Goal: Task Accomplishment & Management: Use online tool/utility

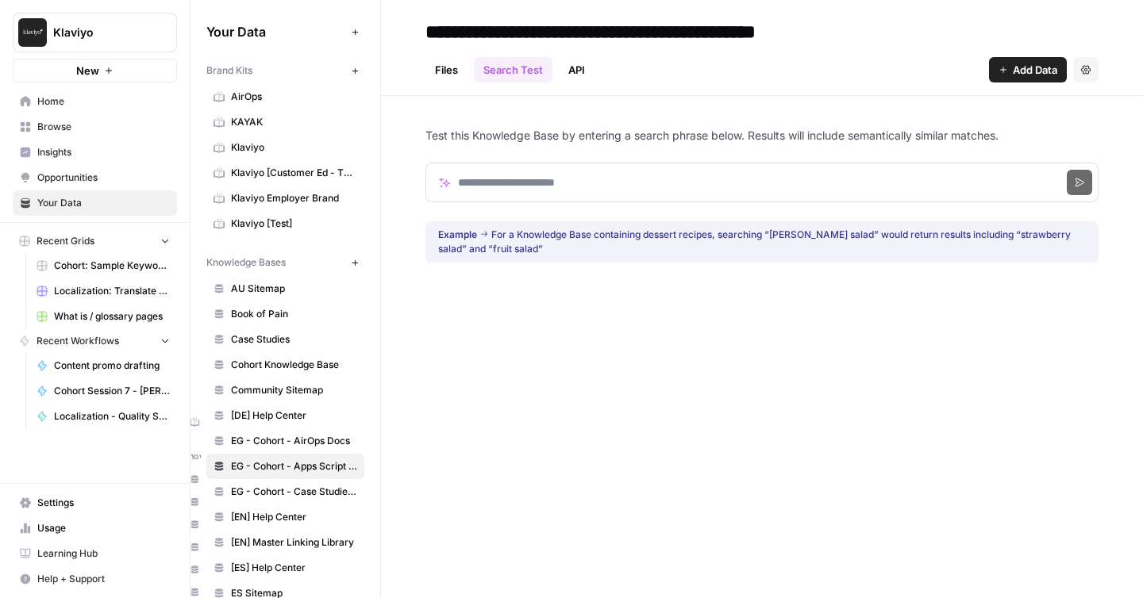
click at [568, 337] on div "**********" at bounding box center [762, 299] width 762 height 598
click at [715, 57] on div "Files Search Test API Add Data Settings" at bounding box center [761, 63] width 673 height 38
click at [447, 71] on link "Files" at bounding box center [446, 69] width 42 height 25
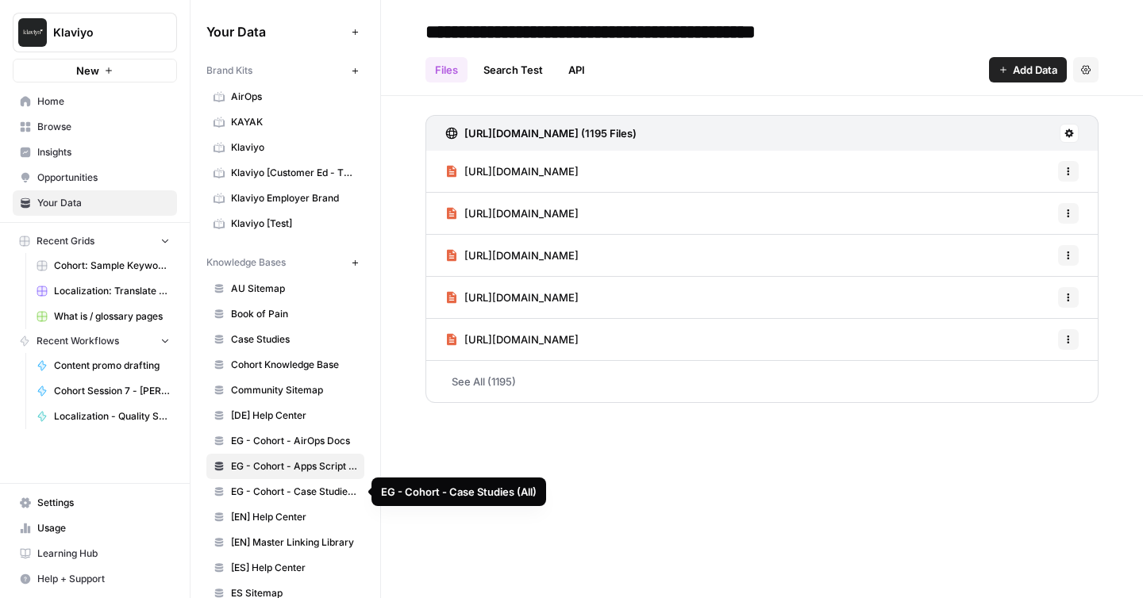
click at [309, 492] on span "EG - Cohort - Case Studies (All)" at bounding box center [294, 492] width 126 height 14
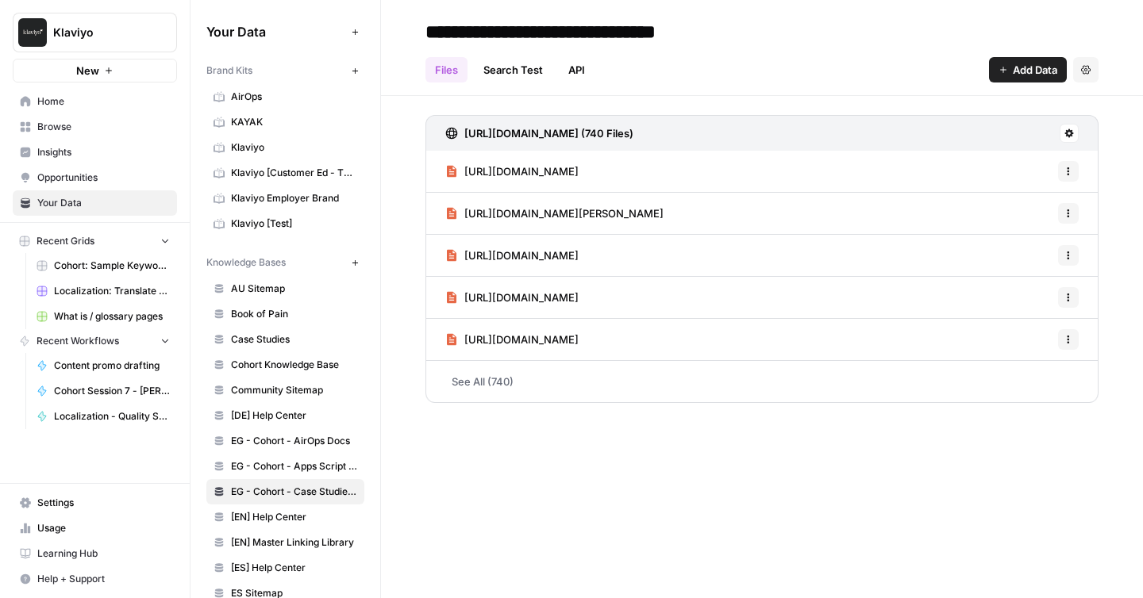
click at [1087, 73] on icon "button" at bounding box center [1086, 70] width 10 height 10
click at [580, 67] on link "API" at bounding box center [577, 69] width 36 height 25
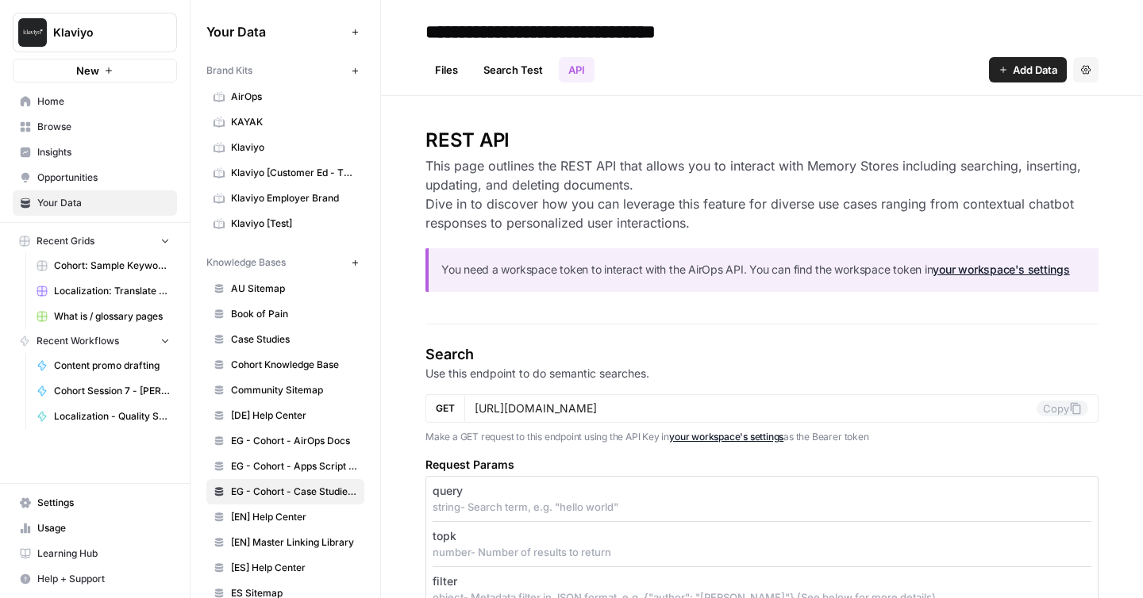
click at [356, 259] on icon "button" at bounding box center [355, 263] width 9 height 9
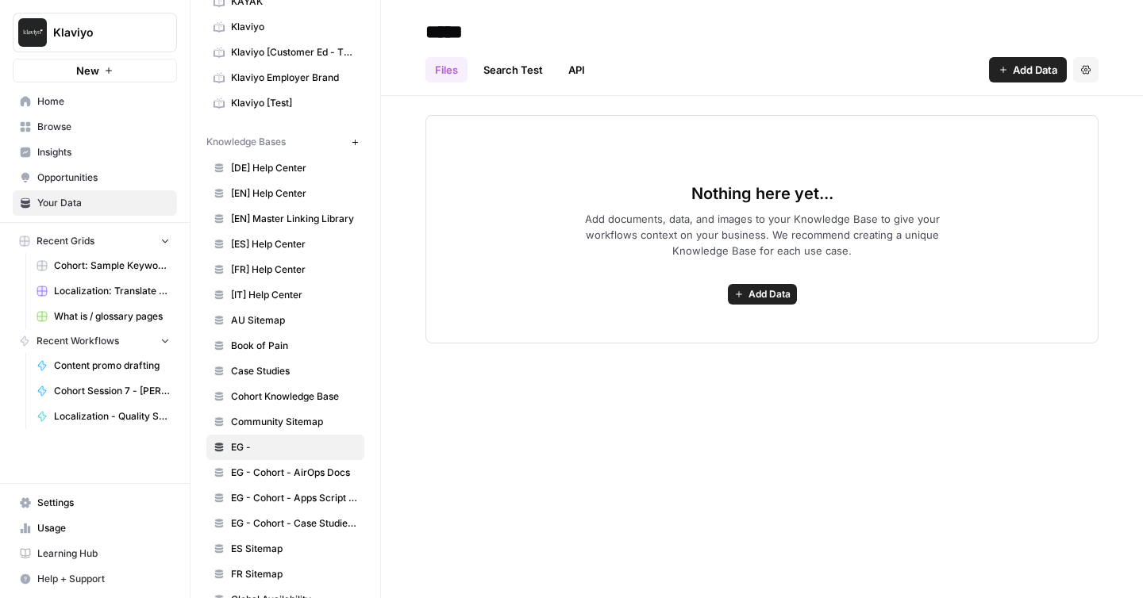
scroll to position [112, 0]
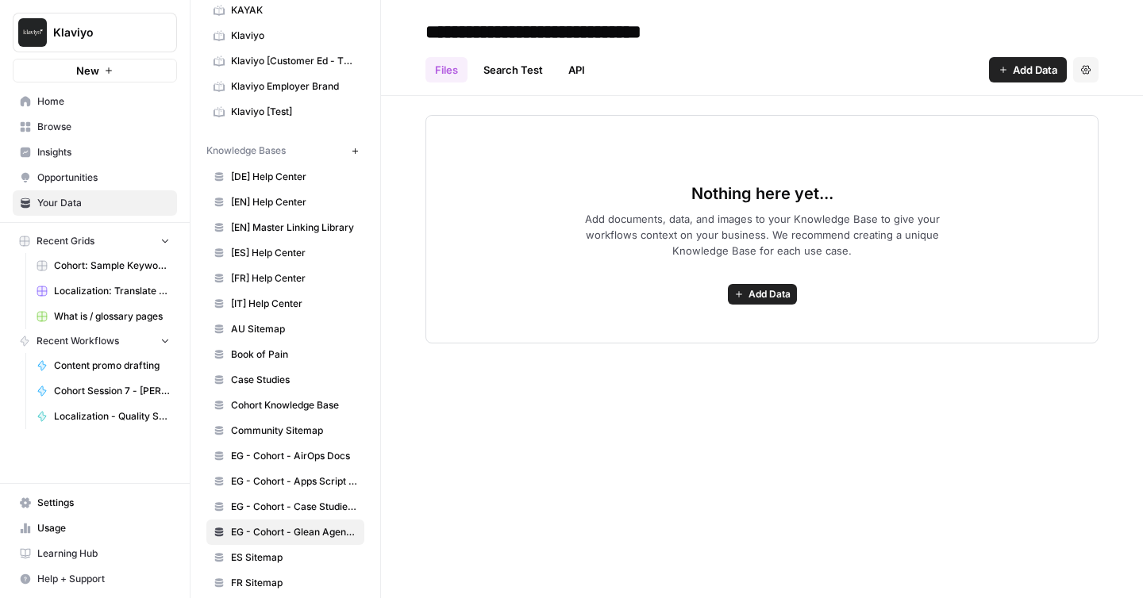
type input "**********"
click at [606, 403] on div "**********" at bounding box center [762, 299] width 762 height 598
click at [767, 294] on span "Add Data" at bounding box center [769, 294] width 42 height 14
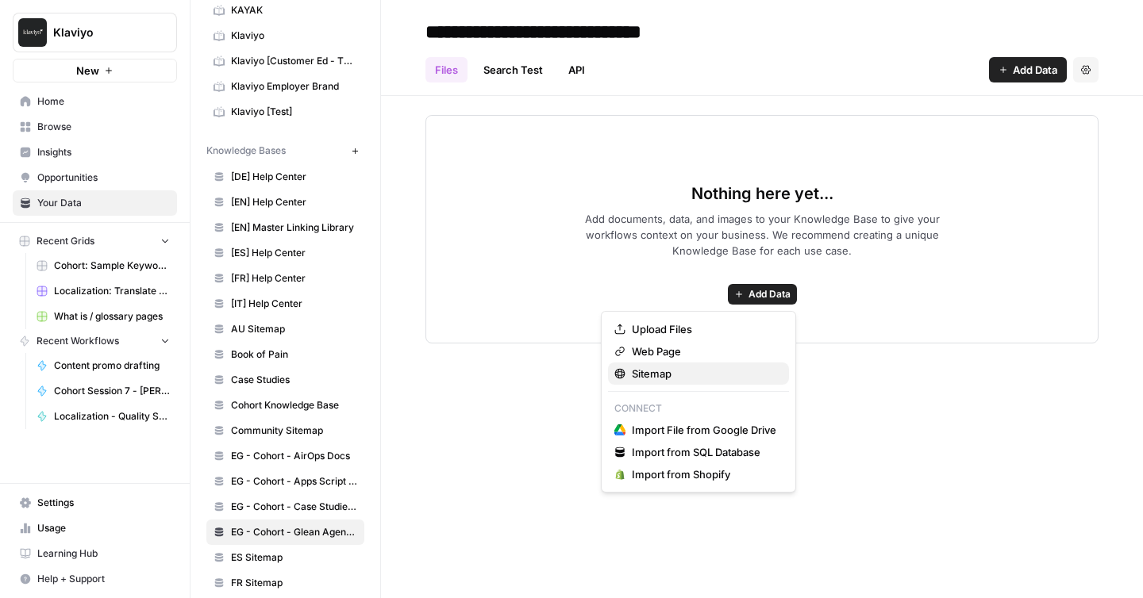
click at [660, 373] on span "Sitemap" at bounding box center [652, 374] width 40 height 16
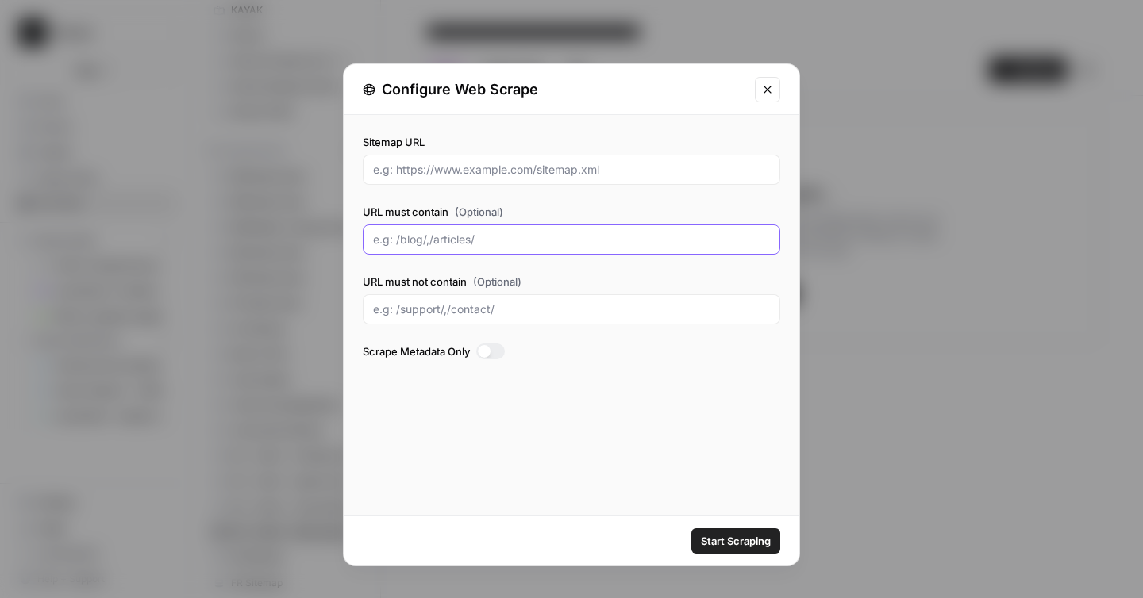
click at [494, 238] on input "URL must contain (Optional)" at bounding box center [571, 240] width 397 height 16
paste input "/agents"
type input "/agents"
click at [447, 167] on input "Sitemap URL" at bounding box center [571, 170] width 397 height 16
paste input "https://docs.glean.com/sitemap.xml"
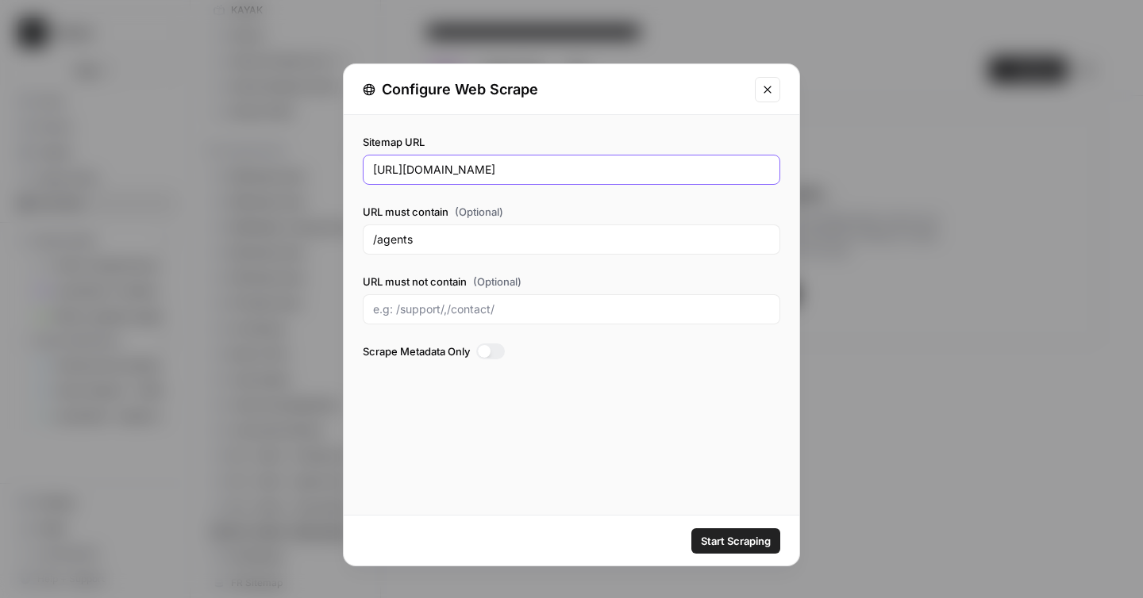
type input "https://docs.glean.com/sitemap.xml"
click at [478, 432] on div "Sitemap URL https://docs.glean.com/sitemap.xml URL must contain (Optional) /age…" at bounding box center [571, 315] width 455 height 400
click at [739, 537] on span "Start Scraping" at bounding box center [736, 541] width 70 height 16
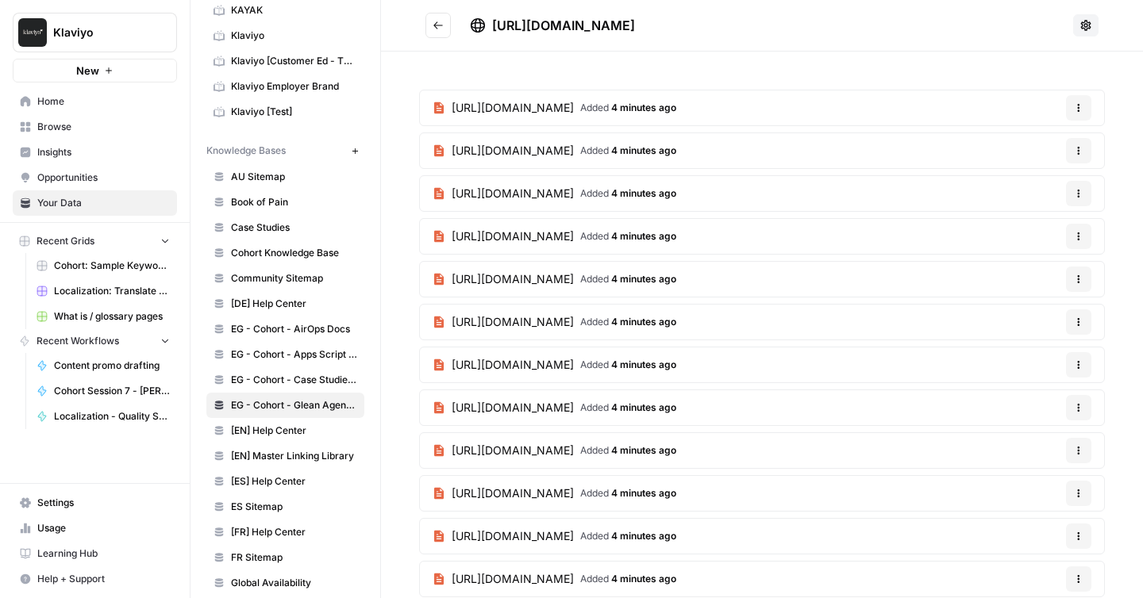
click at [436, 29] on icon "Go back" at bounding box center [437, 25] width 11 height 11
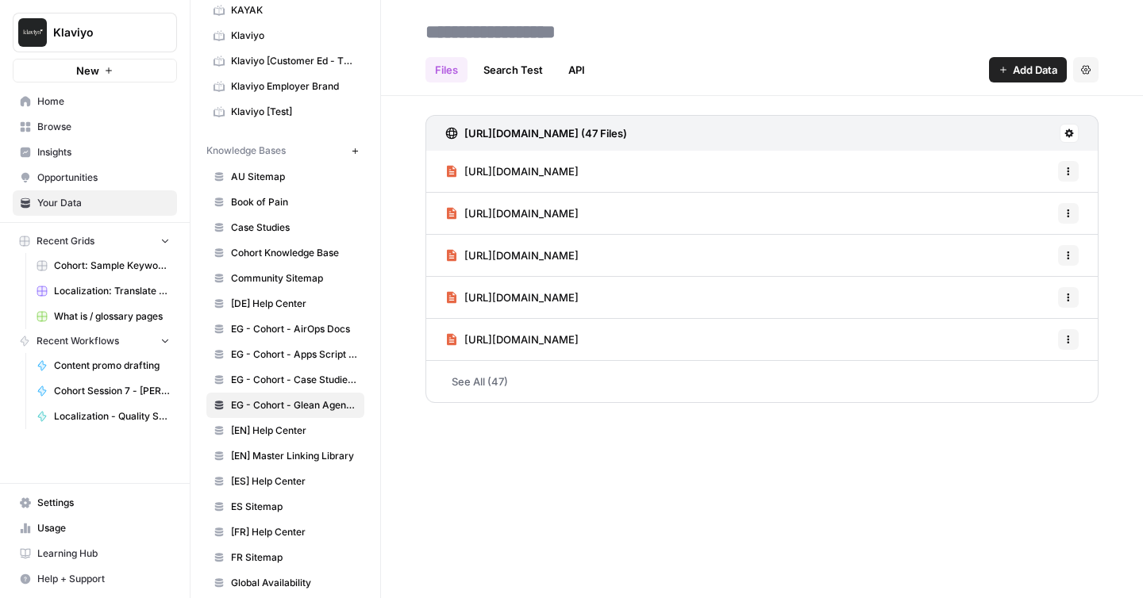
click at [1085, 62] on button "Settings" at bounding box center [1085, 69] width 25 height 25
click at [617, 461] on div "Files Search Test API Add Data Settings https://docs.glean.com/sitemap.xml (47 …" at bounding box center [762, 299] width 762 height 598
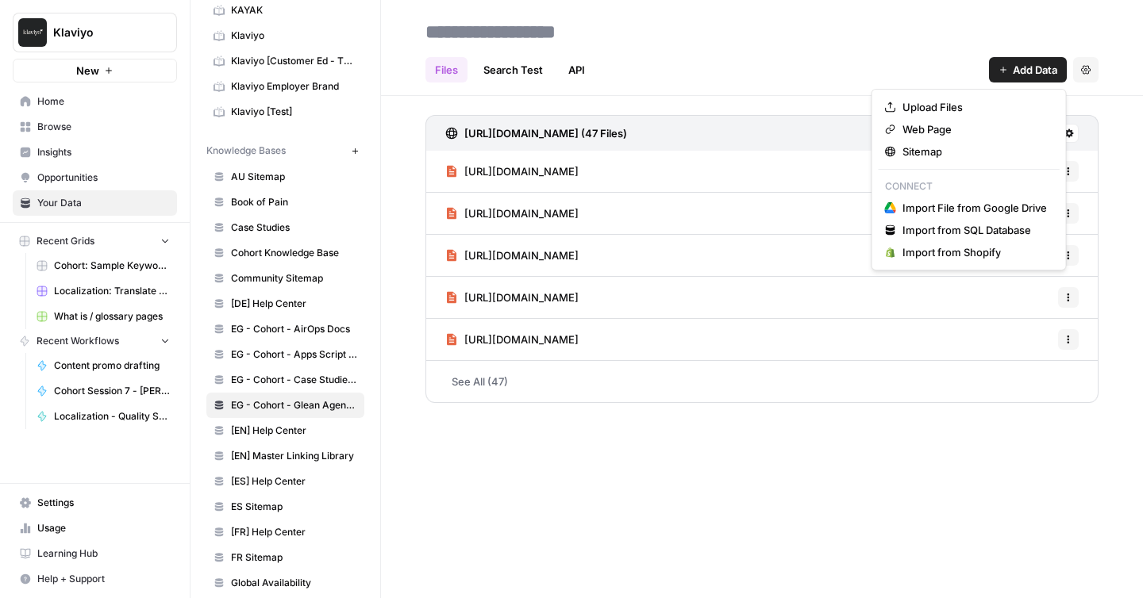
click at [1020, 71] on span "Add Data" at bounding box center [1034, 70] width 44 height 16
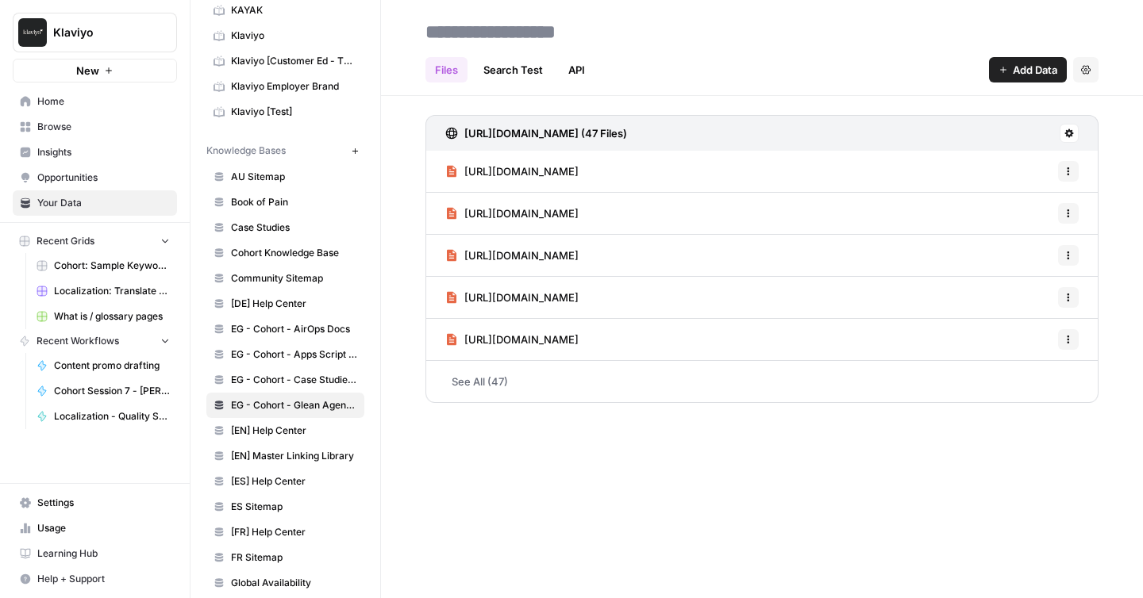
click at [832, 523] on div "Files Search Test API Add Data Settings https://docs.glean.com/sitemap.xml (47 …" at bounding box center [762, 299] width 762 height 598
click at [588, 482] on div "Files Search Test API Add Data Settings https://docs.glean.com/sitemap.xml (47 …" at bounding box center [762, 299] width 762 height 598
click at [1013, 79] on button "Add Data" at bounding box center [1028, 69] width 78 height 25
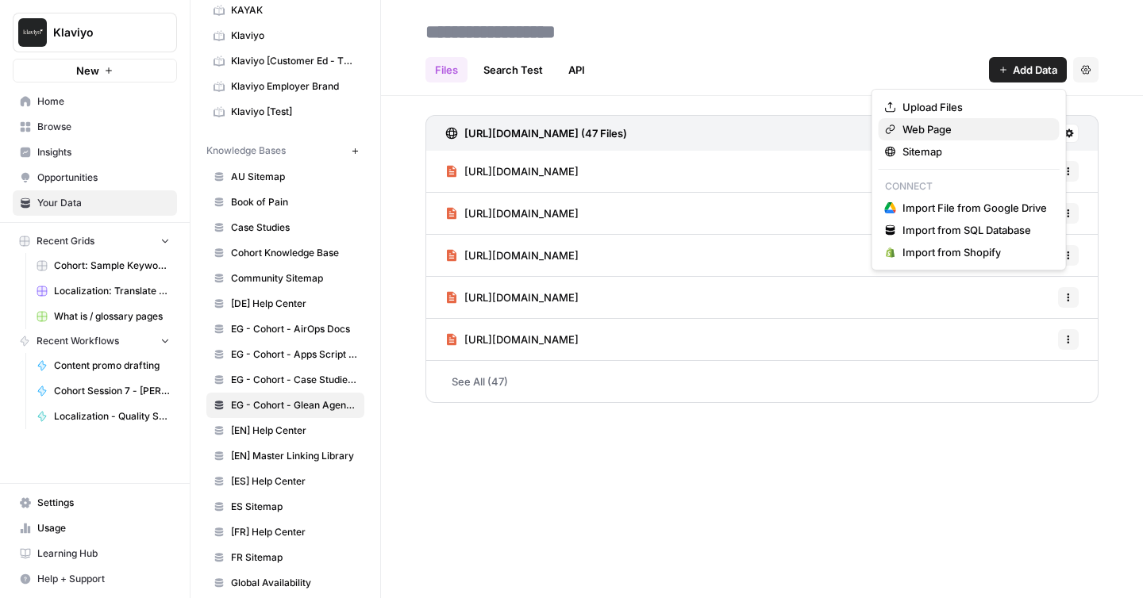
click at [931, 121] on span "Web Page" at bounding box center [926, 129] width 49 height 16
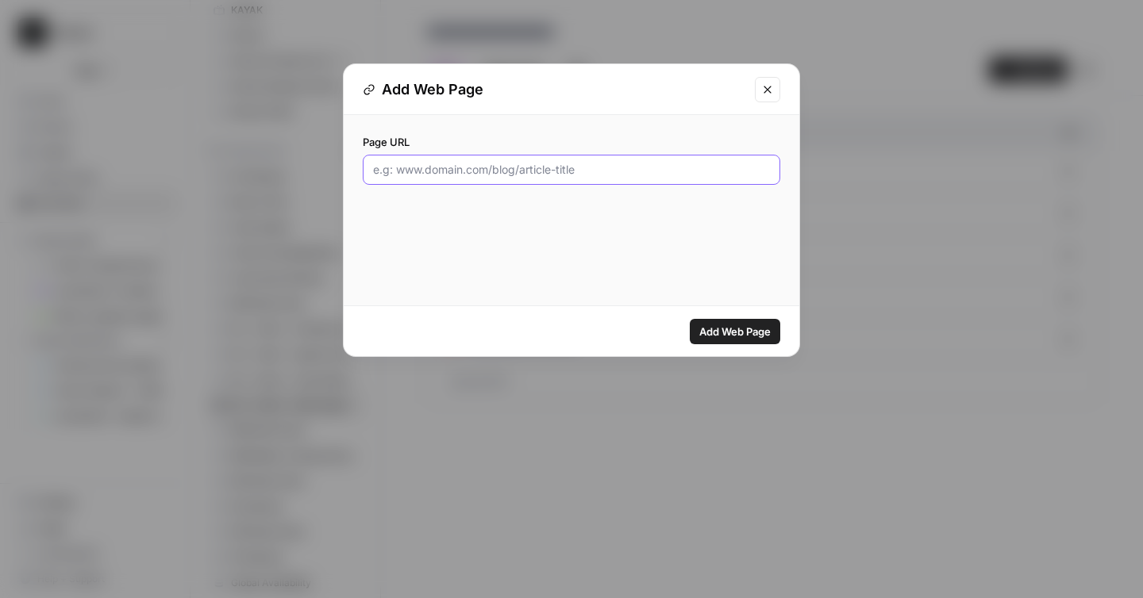
click at [559, 175] on input "Page URL" at bounding box center [571, 170] width 397 height 16
paste input "[URL][DOMAIN_NAME]"
type input "[URL][DOMAIN_NAME]"
click at [728, 325] on span "Add Web Page" at bounding box center [734, 332] width 71 height 16
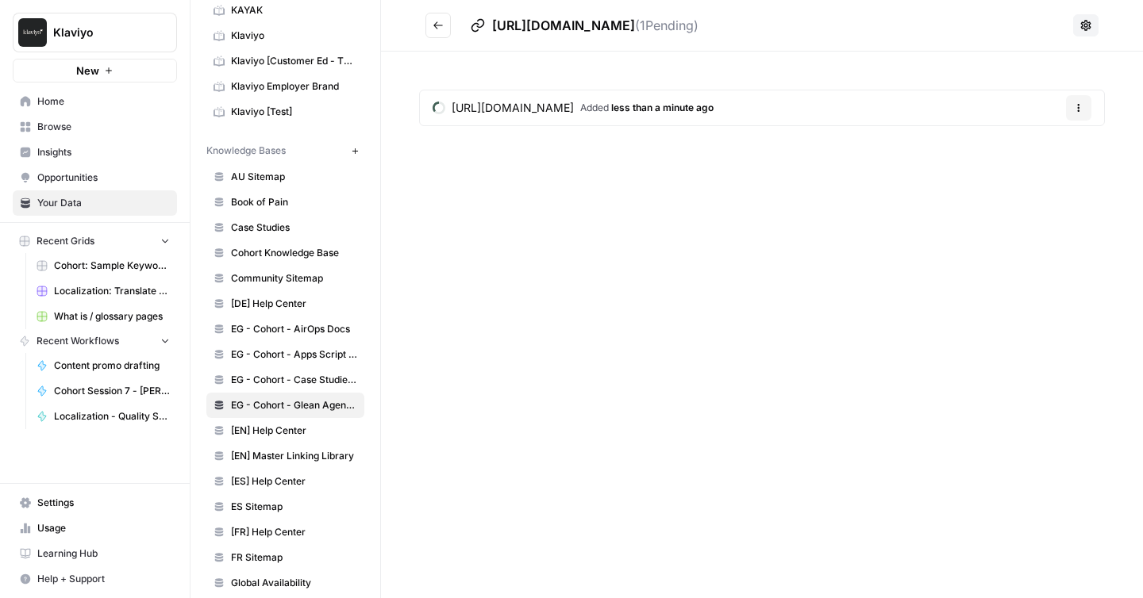
click at [436, 25] on icon "Go back" at bounding box center [438, 24] width 10 height 7
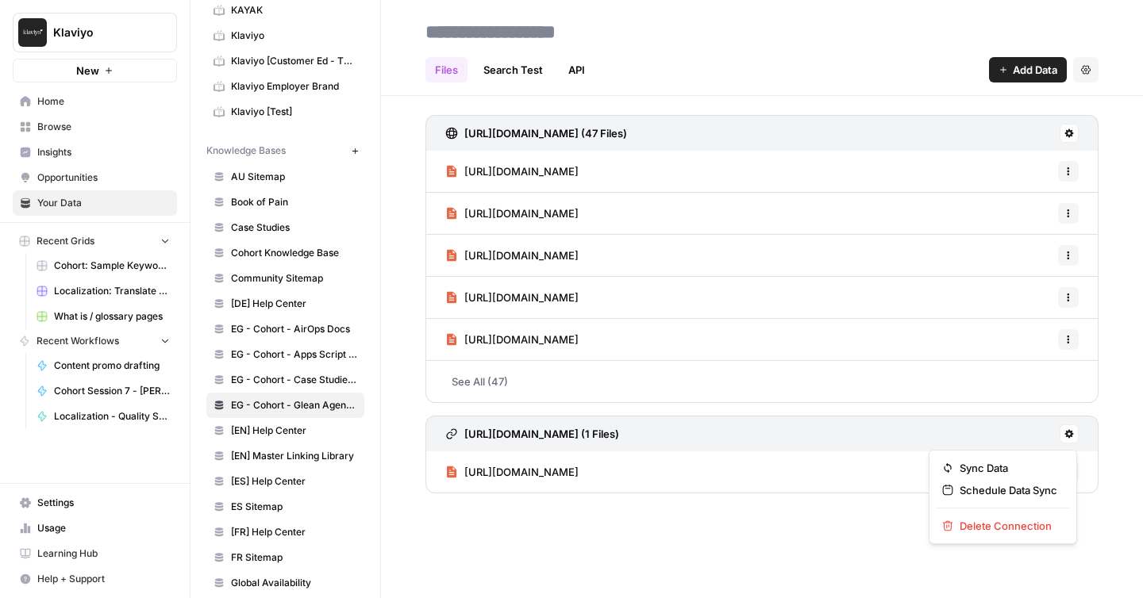
click at [1069, 432] on icon at bounding box center [1069, 434] width 9 height 9
click at [1067, 127] on button at bounding box center [1068, 133] width 19 height 19
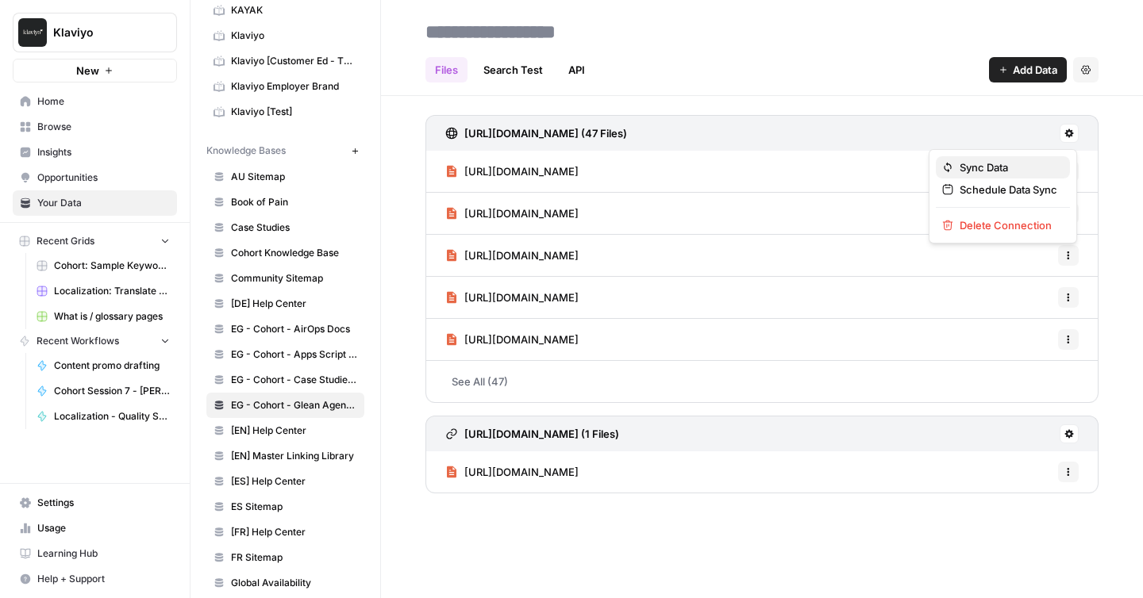
click at [997, 167] on span "Sync Data" at bounding box center [983, 167] width 48 height 16
click at [317, 377] on span "EG - Cohort - Case Studies (All)" at bounding box center [294, 380] width 126 height 14
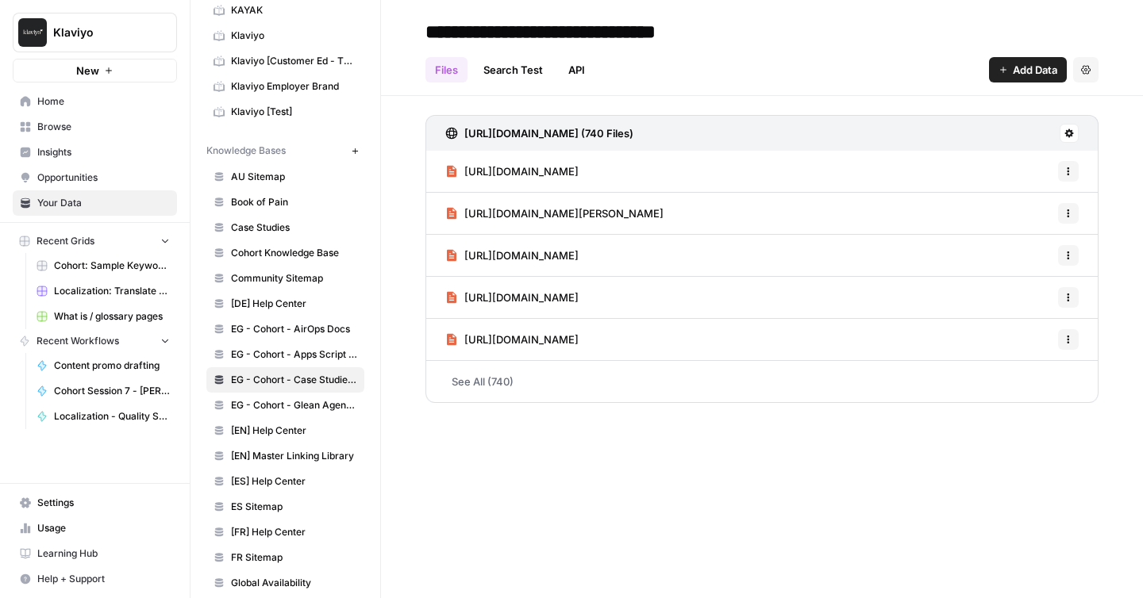
click at [1070, 127] on button at bounding box center [1068, 133] width 19 height 19
click at [1028, 162] on div "Sync Data" at bounding box center [1002, 167] width 121 height 16
click at [279, 409] on span "EG - Cohort - Glean Agent Docs" at bounding box center [294, 405] width 126 height 14
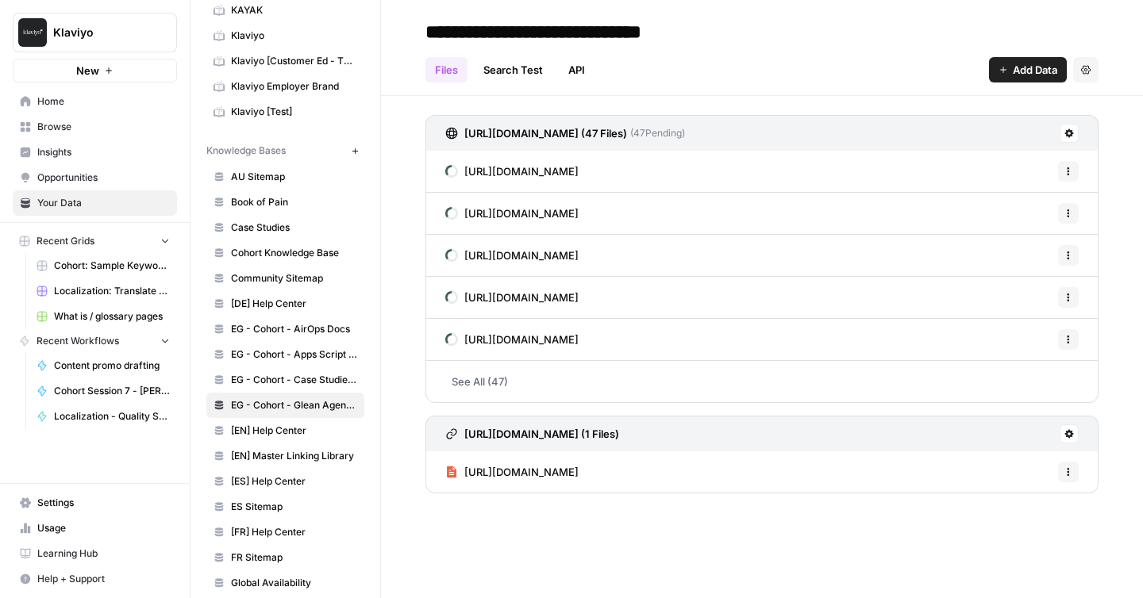
click at [316, 377] on span "EG - Cohort - Case Studies (All)" at bounding box center [294, 380] width 126 height 14
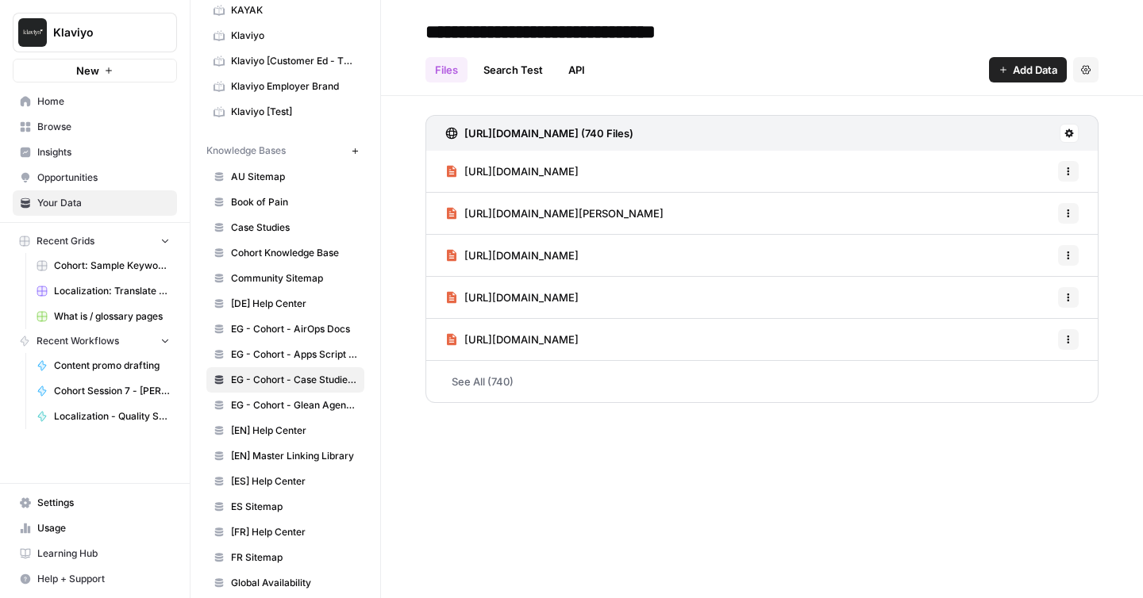
click at [321, 407] on span "EG - Cohort - Glean Agent Docs" at bounding box center [294, 405] width 126 height 14
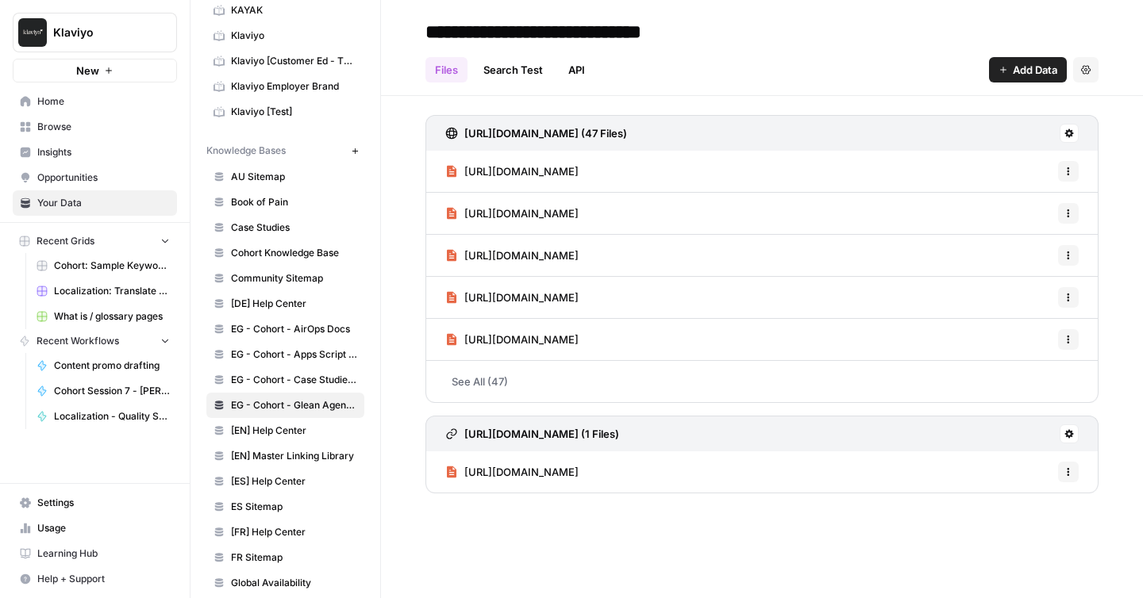
click at [1010, 75] on button "Add Data" at bounding box center [1028, 69] width 78 height 25
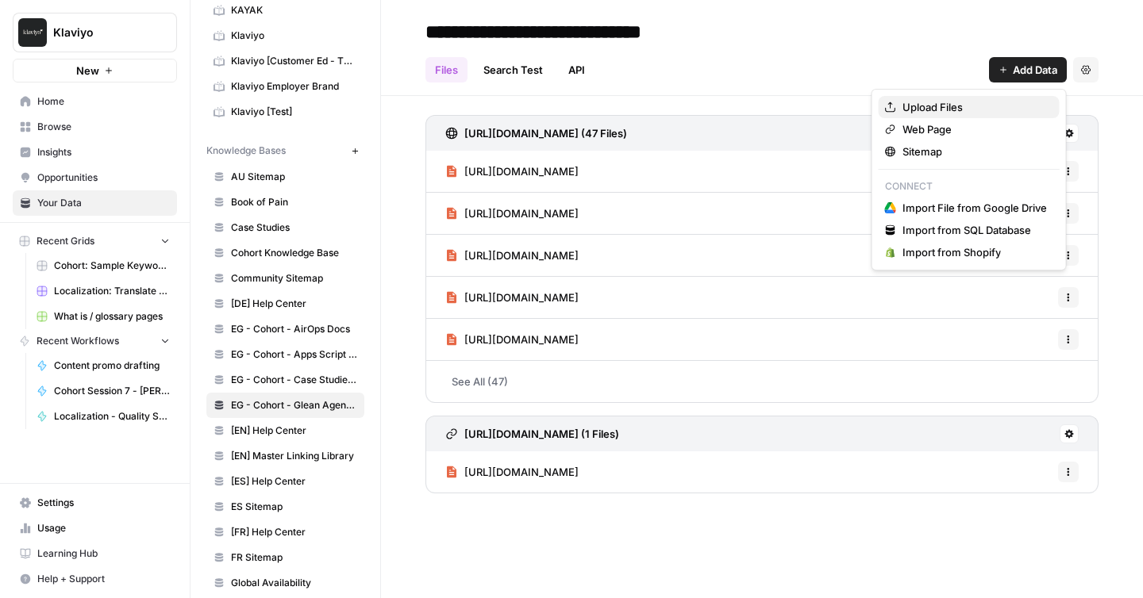
click at [950, 103] on span "Upload Files" at bounding box center [932, 107] width 60 height 16
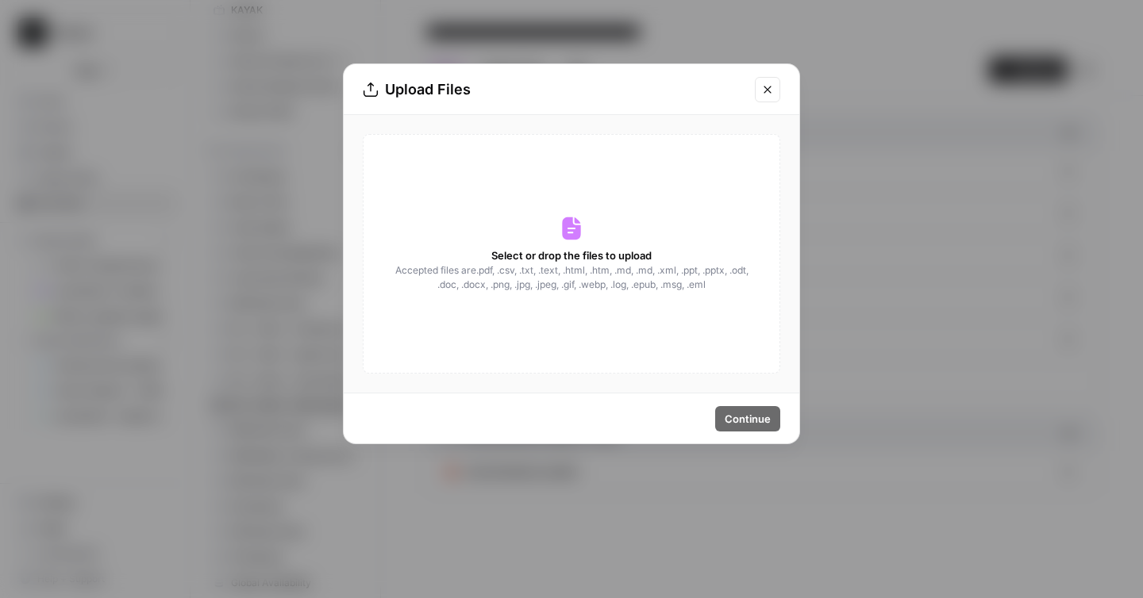
click at [766, 83] on icon "Close modal" at bounding box center [767, 89] width 13 height 13
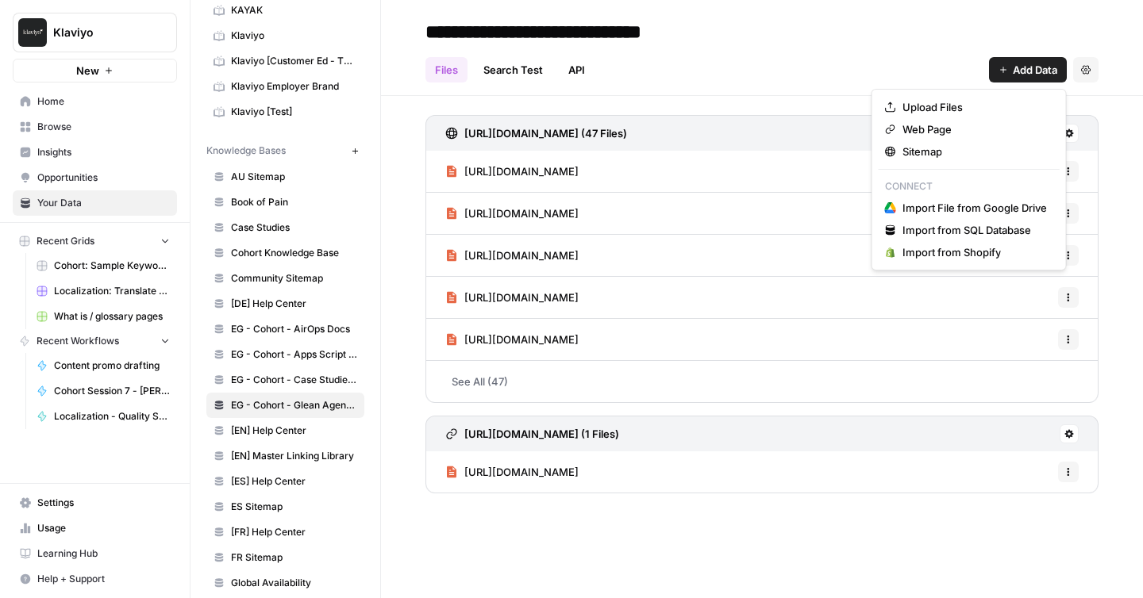
click at [1026, 71] on span "Add Data" at bounding box center [1034, 70] width 44 height 16
click at [961, 206] on span "Import File from Google Drive" at bounding box center [974, 208] width 144 height 16
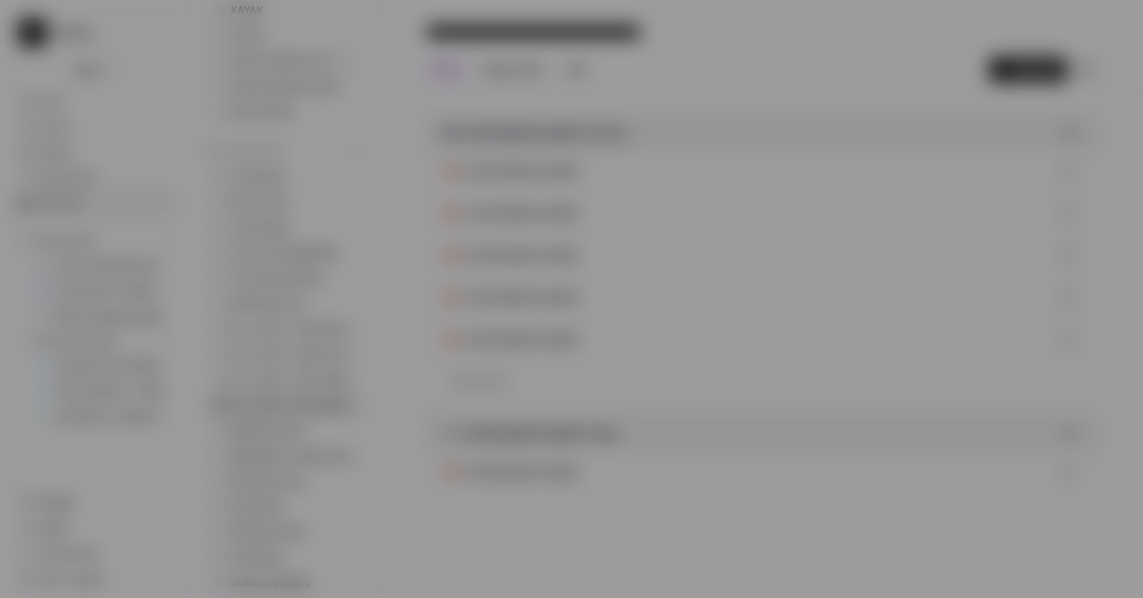
type input "klaviyo-1-706xqmgcly@airops.iam.gserviceaccount.com"
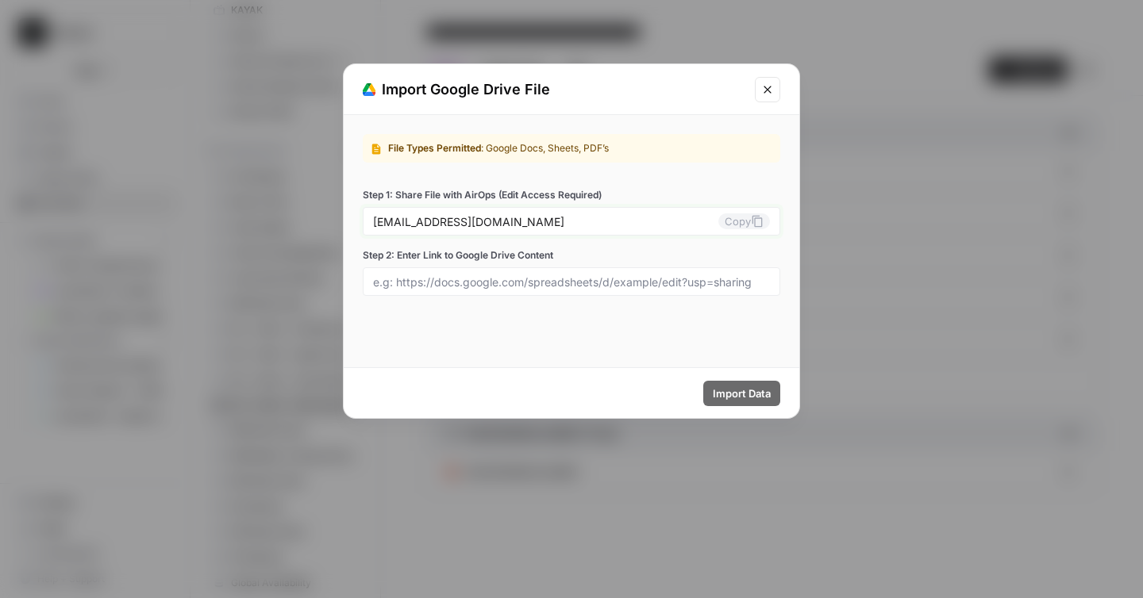
click at [738, 219] on button "Copy" at bounding box center [744, 221] width 52 height 16
click at [432, 278] on input "Step 2: Enter Link to Google Drive Content" at bounding box center [571, 282] width 397 height 14
paste input "https://drive.google.com/file/d/1xRX1kTvId_7UPq0vfGcWp7GnK9VH0KGw/view?usp=driv…"
type input "https://drive.google.com/file/d/1xRX1kTvId_7UPq0vfGcWp7GnK9VH0KGw/view?usp=driv…"
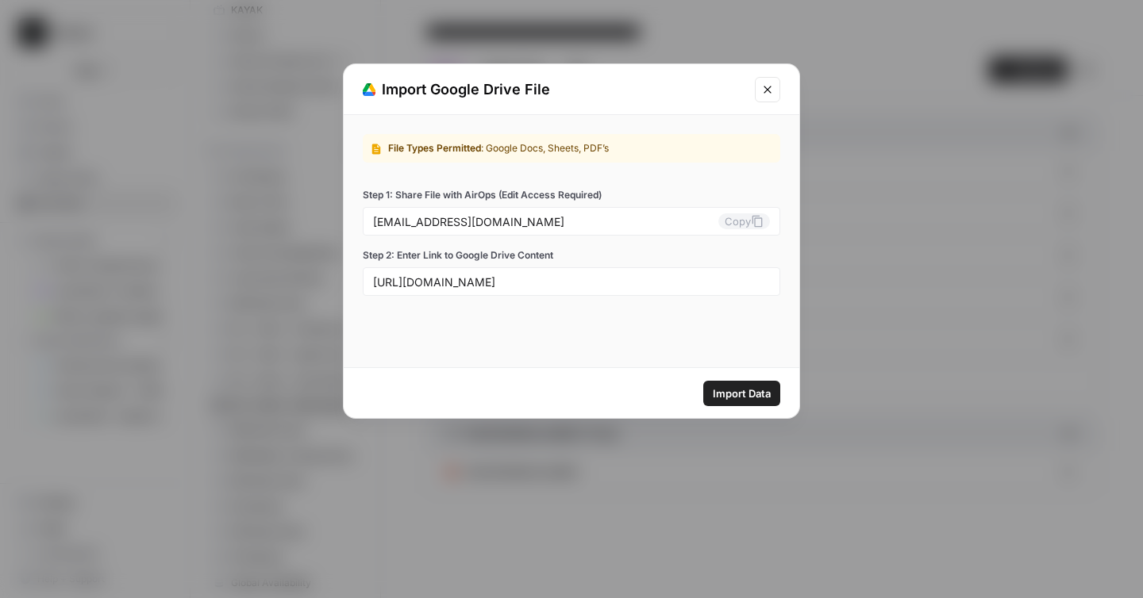
click at [735, 389] on span "Import Data" at bounding box center [742, 394] width 58 height 16
click at [770, 87] on icon "Close modal" at bounding box center [767, 89] width 13 height 13
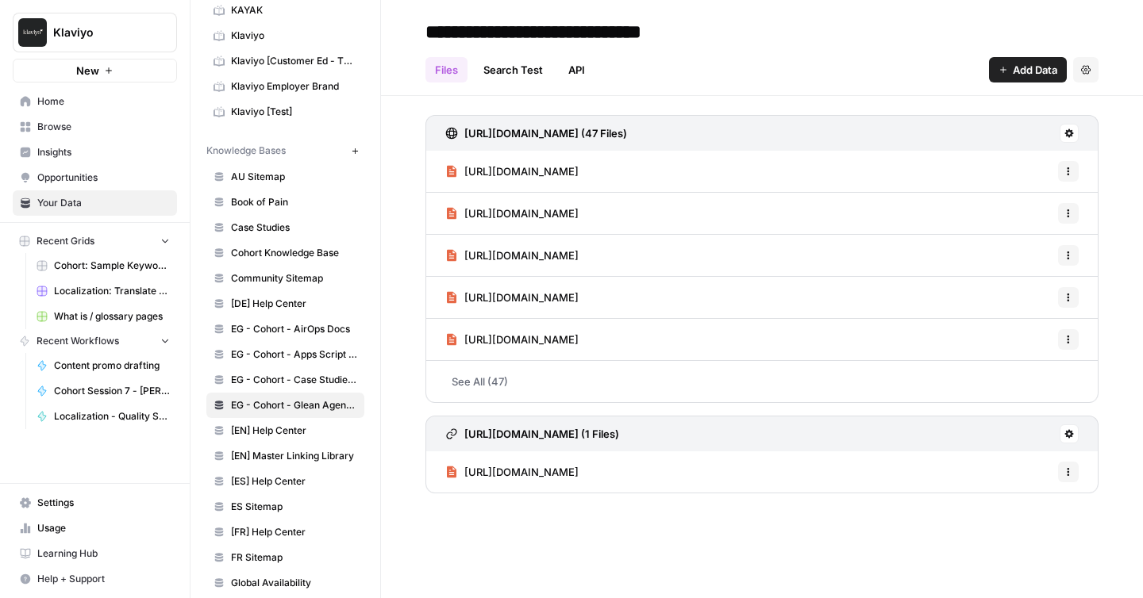
click at [1019, 69] on span "Add Data" at bounding box center [1034, 70] width 44 height 16
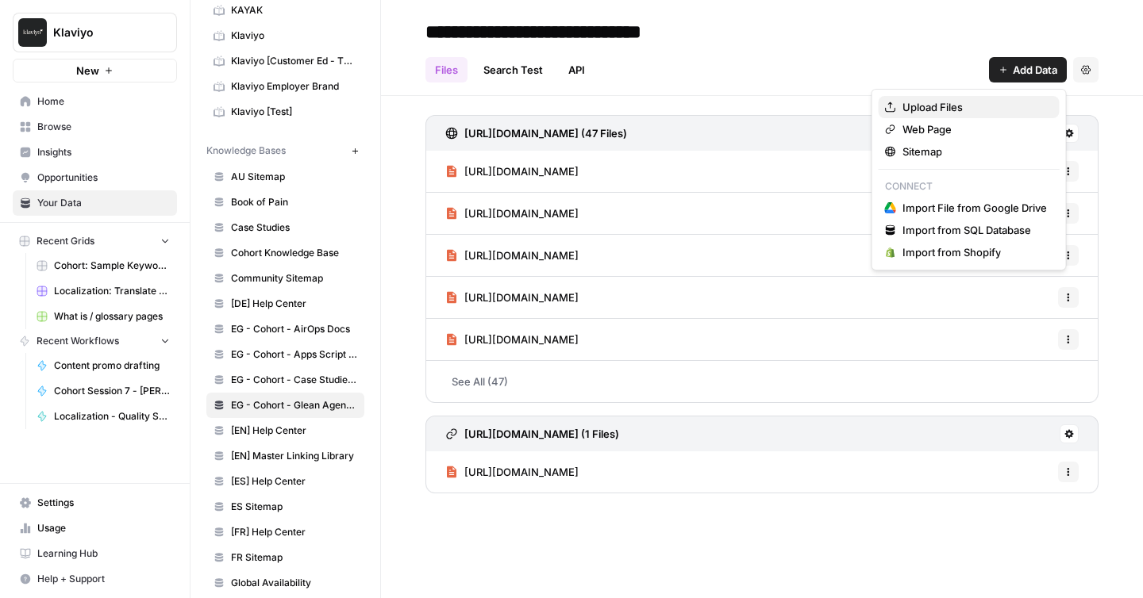
click at [942, 111] on span "Upload Files" at bounding box center [932, 107] width 60 height 16
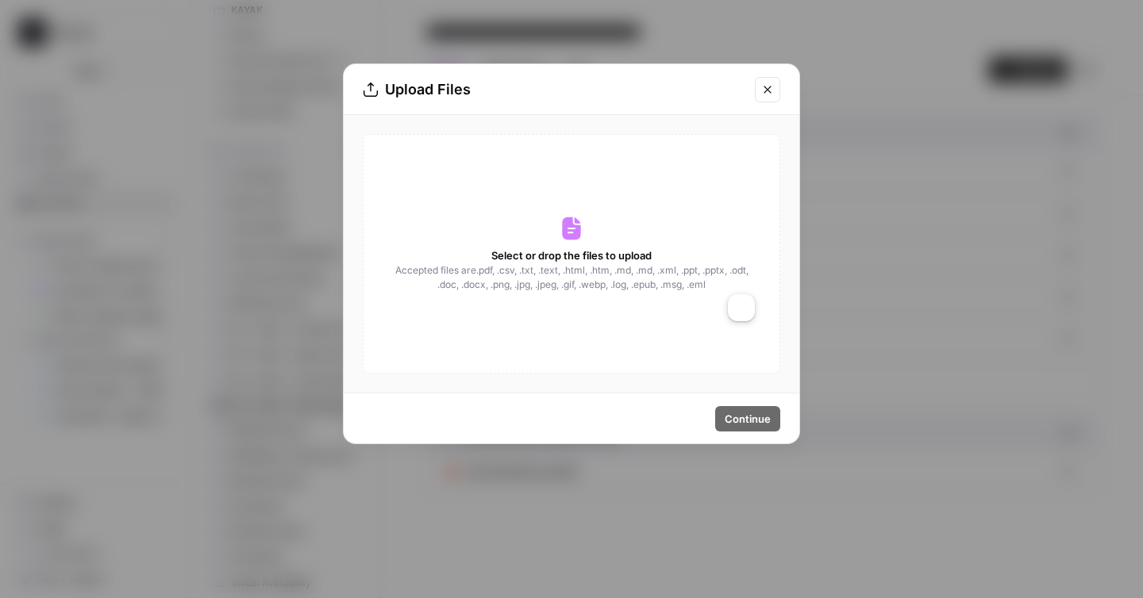
drag, startPoint x: 729, startPoint y: 287, endPoint x: 431, endPoint y: 266, distance: 299.1
click at [431, 266] on span "Accepted files are .pdf, .csv, .txt, .text, .html, .htm, .md, .md, .xml, .ppt, …" at bounding box center [571, 277] width 355 height 29
click at [396, 271] on span "Accepted files are .pdf, .csv, .txt, .text, .html, .htm, .md, .md, .xml, .ppt, …" at bounding box center [571, 277] width 355 height 29
copy span "Accepted files are .pdf, .csv, .txt, .text, .html, .htm, .md, .md, .xml, .ppt, …"
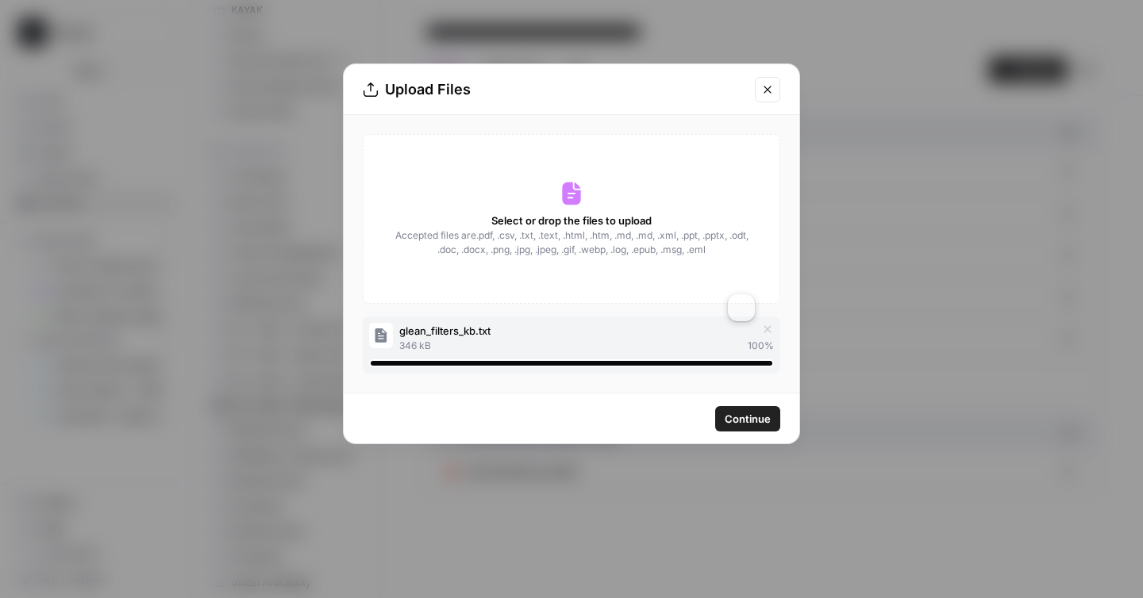
click at [740, 415] on span "Continue" at bounding box center [747, 419] width 46 height 16
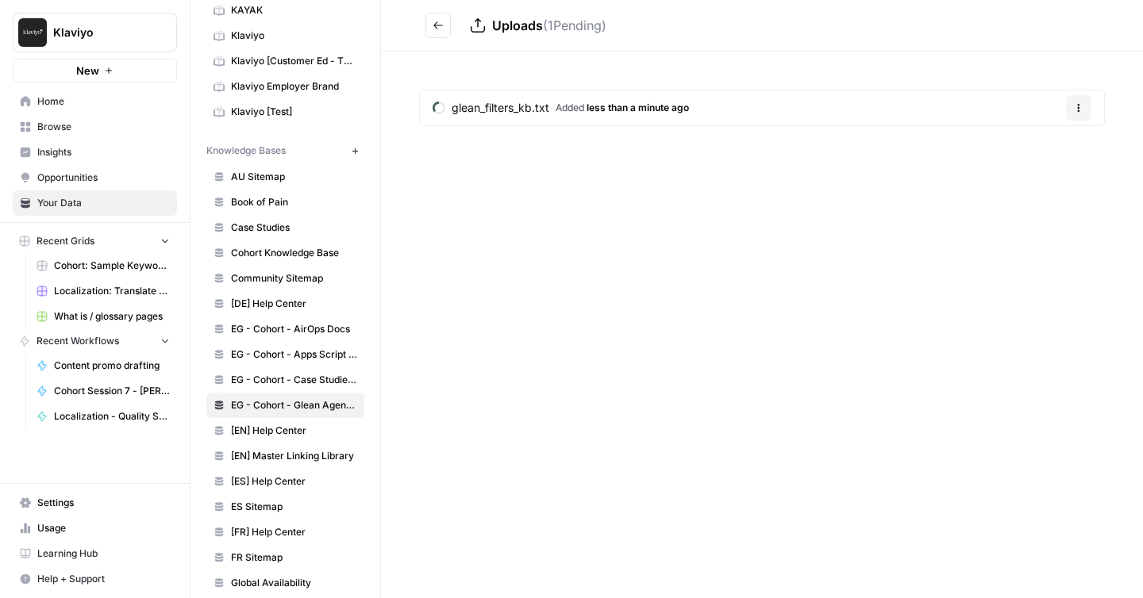
click at [442, 23] on icon "Go back" at bounding box center [437, 25] width 11 height 11
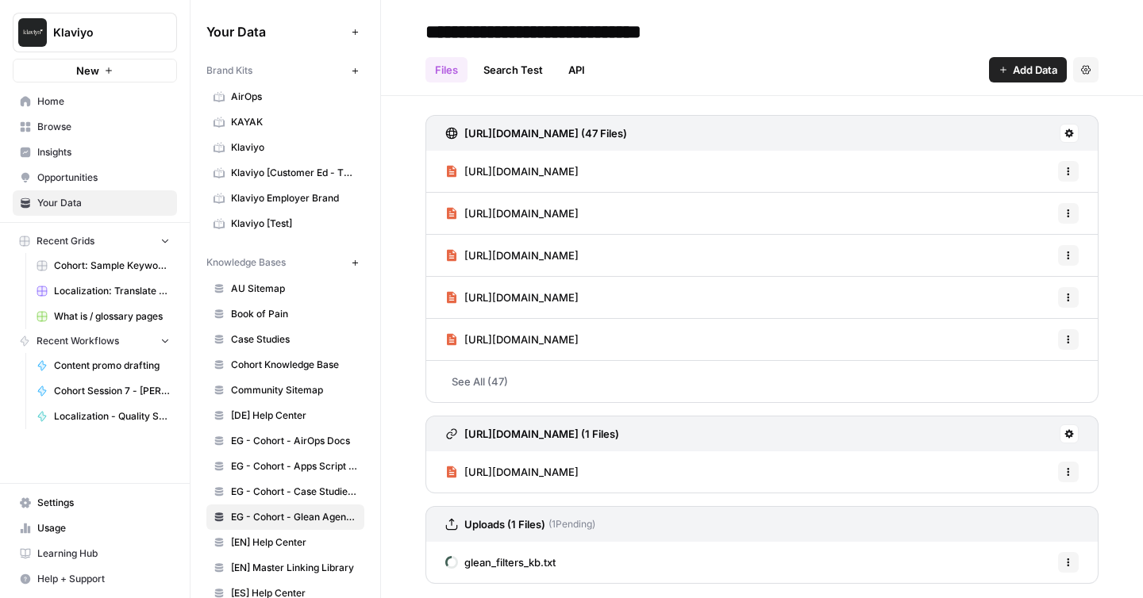
click at [285, 312] on span "Book of Pain" at bounding box center [294, 314] width 126 height 14
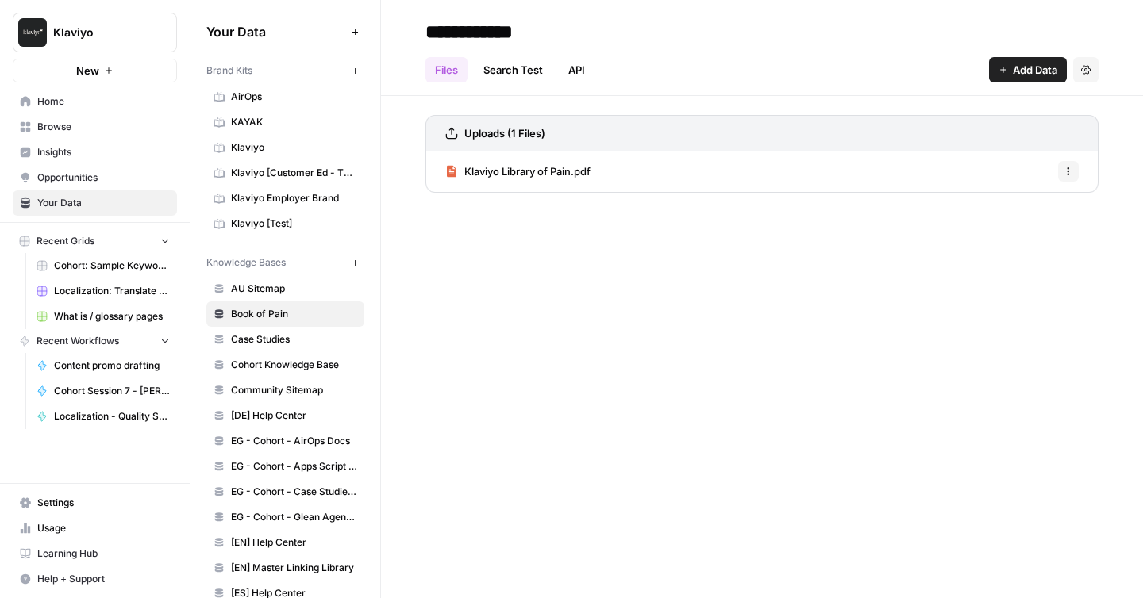
click at [574, 175] on span "Klaviyo Library of Pain.pdf" at bounding box center [527, 171] width 126 height 16
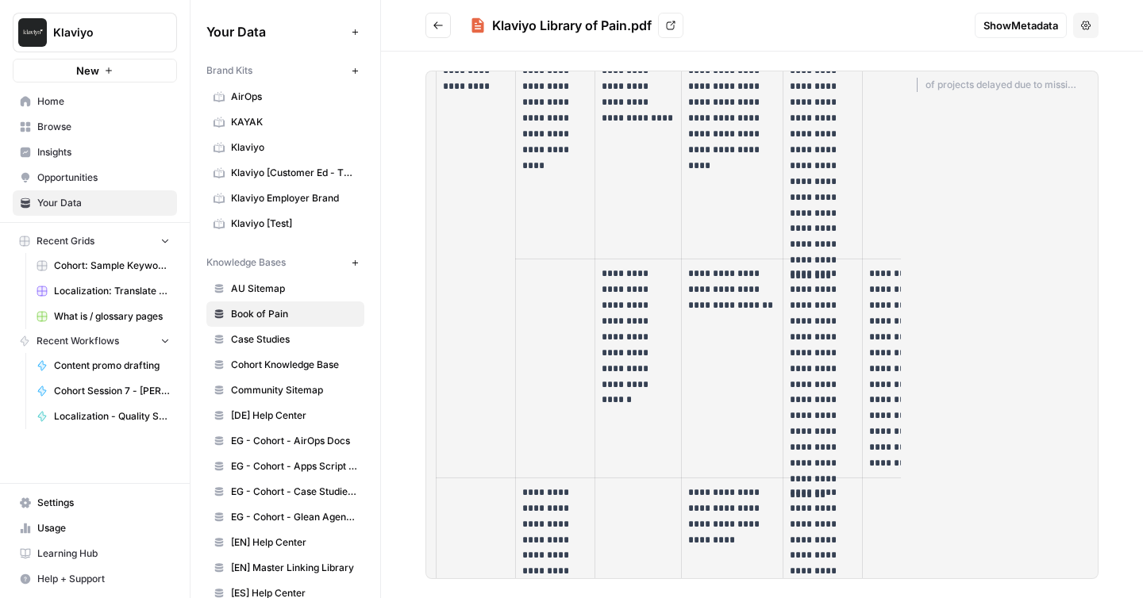
scroll to position [1631, 0]
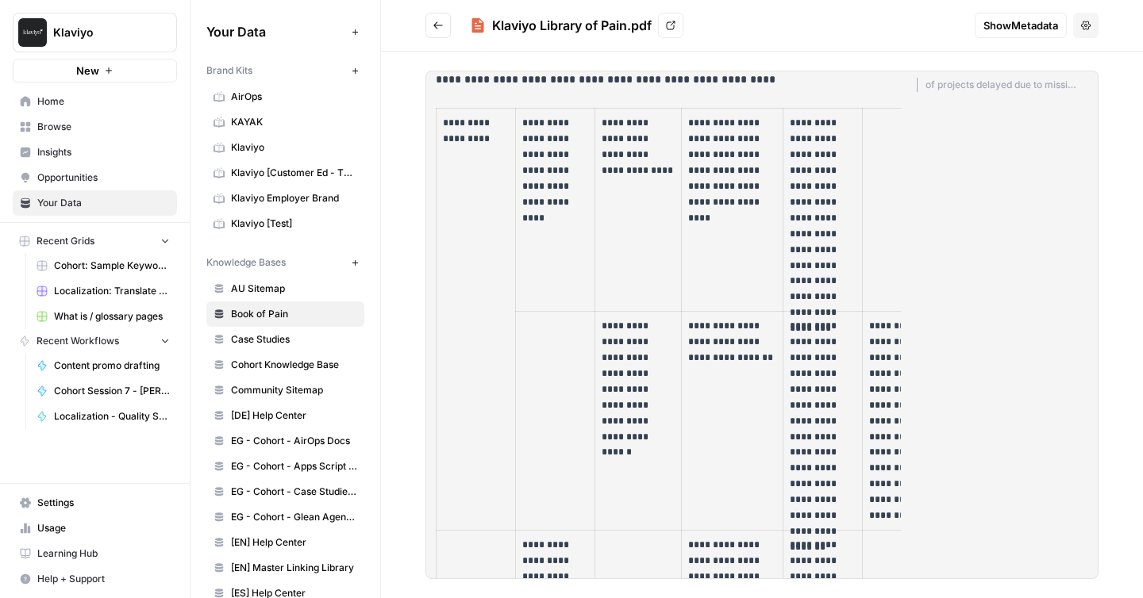
click at [997, 78] on li "of projects delayed due to missing or inadequate tools Costs of manual workarou…" at bounding box center [997, 85] width 162 height 14
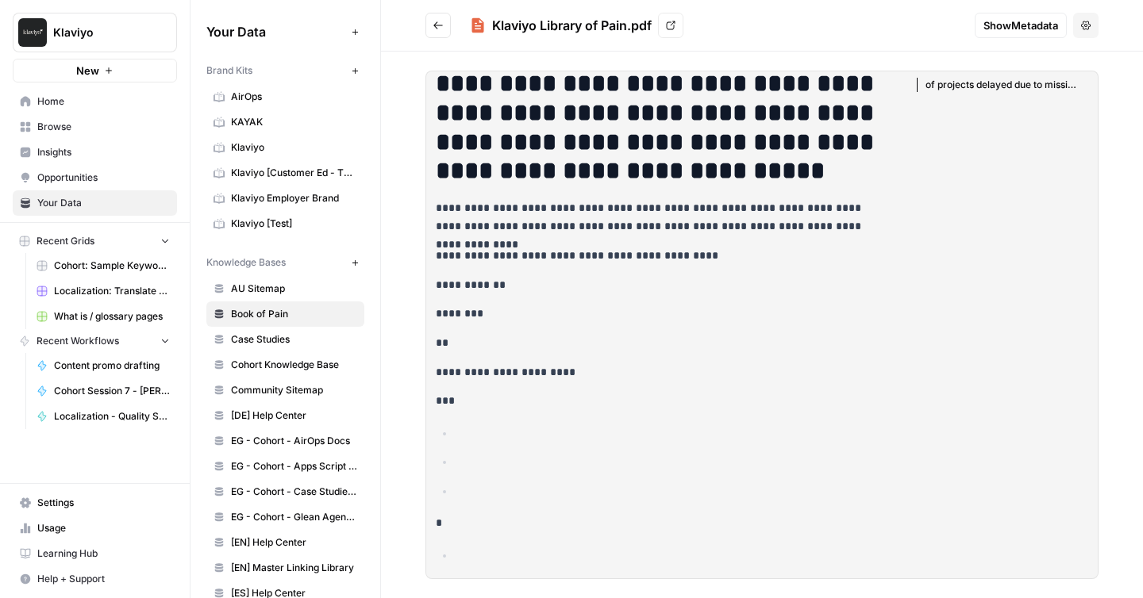
scroll to position [40456, 0]
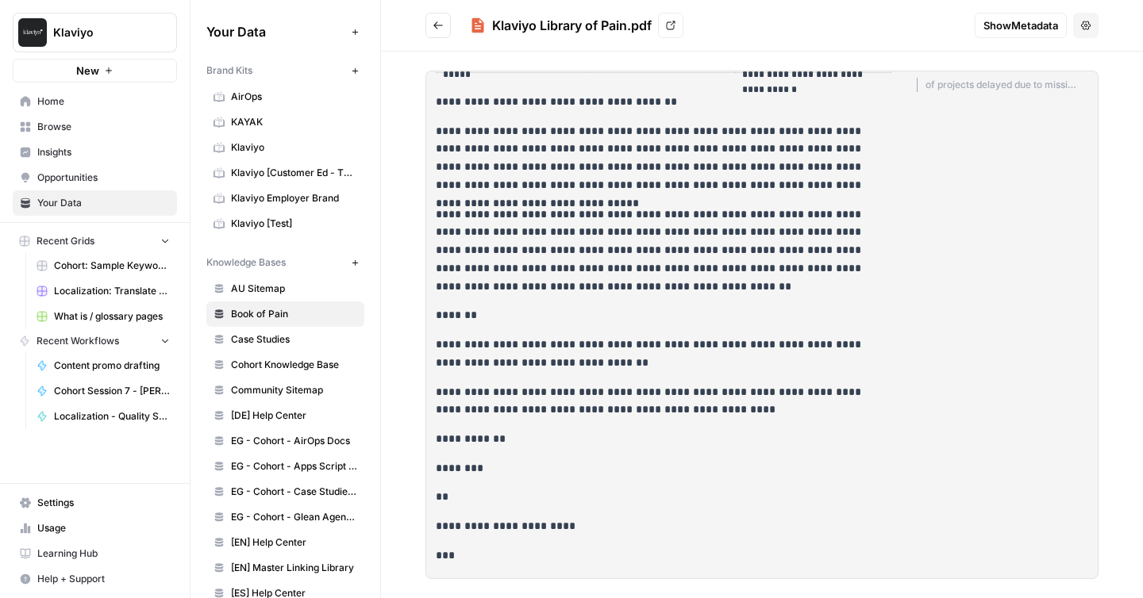
scroll to position [8067, 0]
click at [287, 337] on span "Case Studies" at bounding box center [294, 339] width 126 height 14
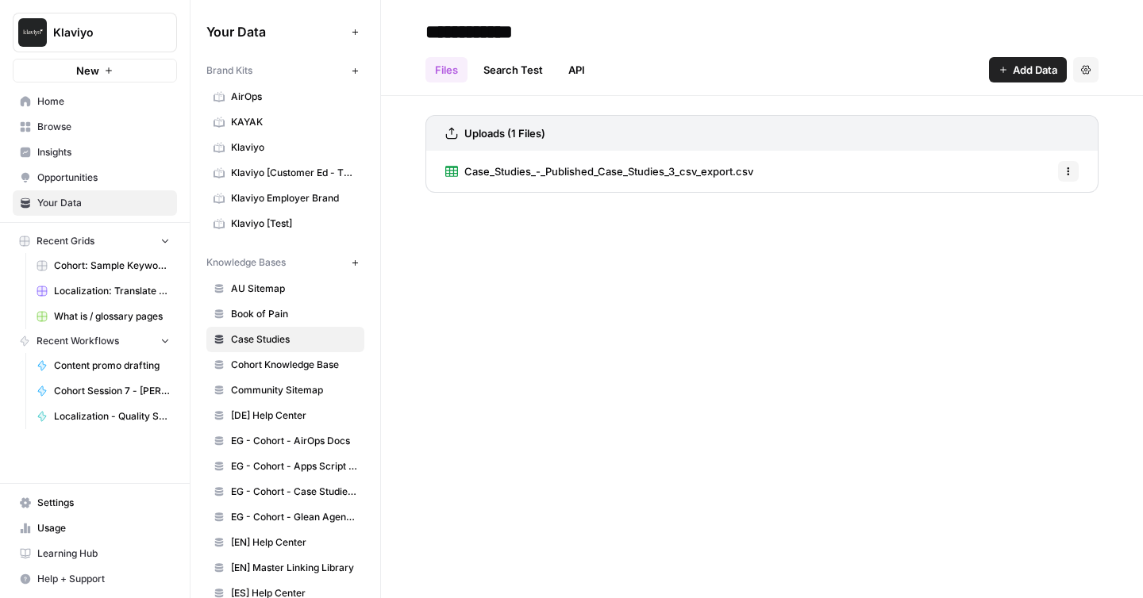
click at [641, 168] on span "Case_Studies_-_Published_Case_Studies_3_csv_export.csv" at bounding box center [608, 171] width 289 height 16
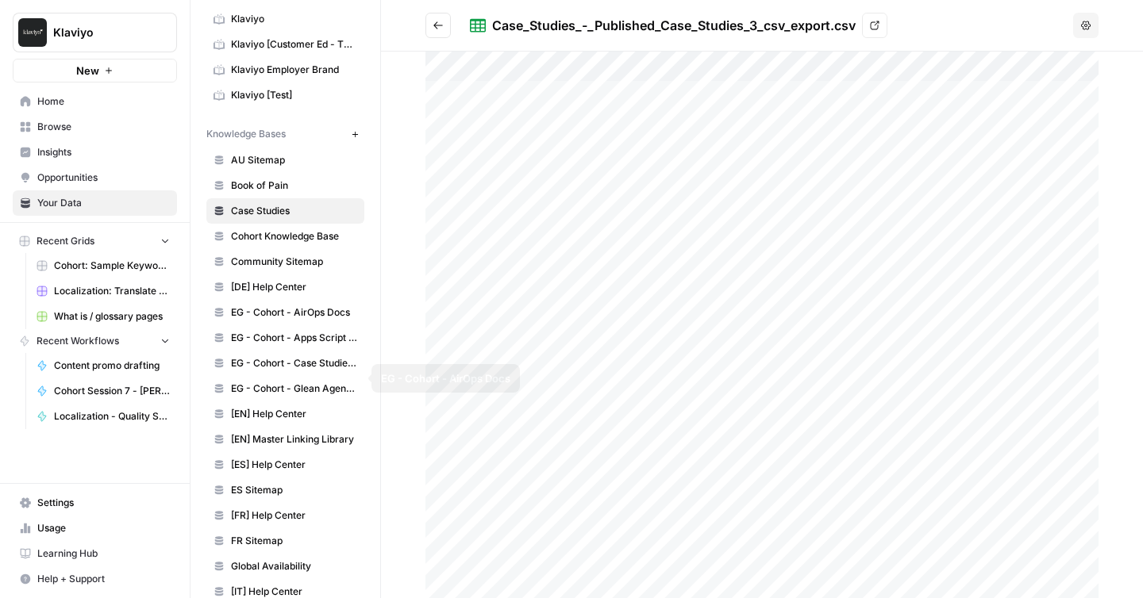
scroll to position [129, 0]
click at [303, 383] on span "EG - Cohort - Glean Agent Docs" at bounding box center [294, 388] width 126 height 14
